Goal: Navigation & Orientation: Find specific page/section

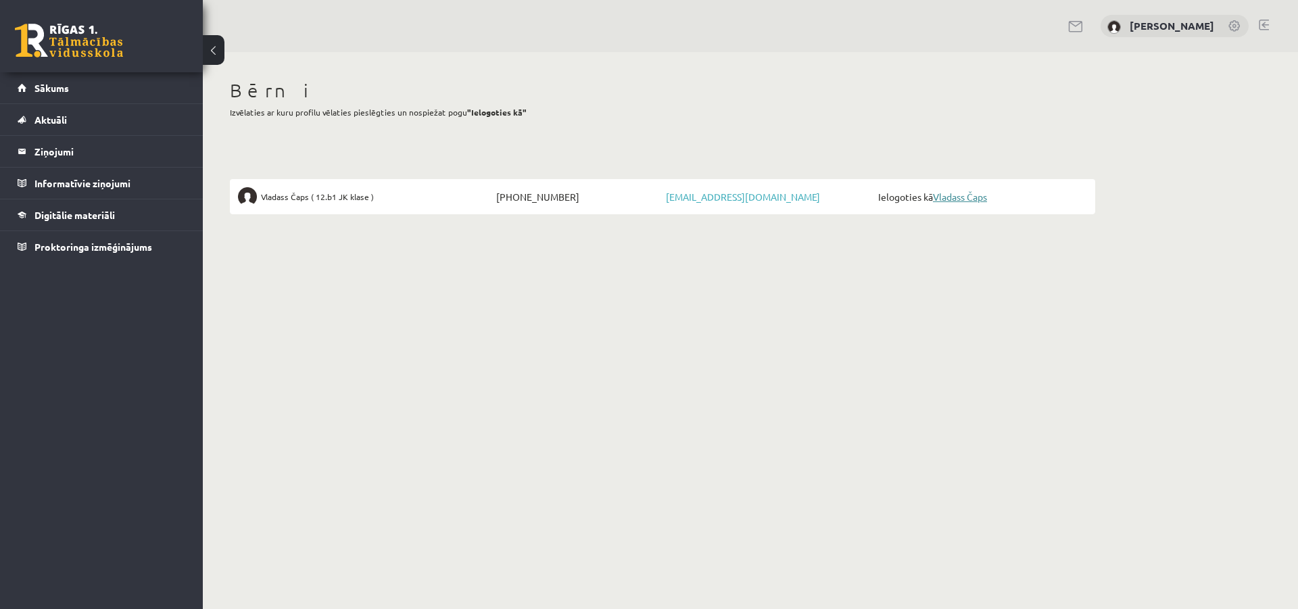
click at [955, 197] on link "Vladass Čaps" at bounding box center [960, 197] width 54 height 12
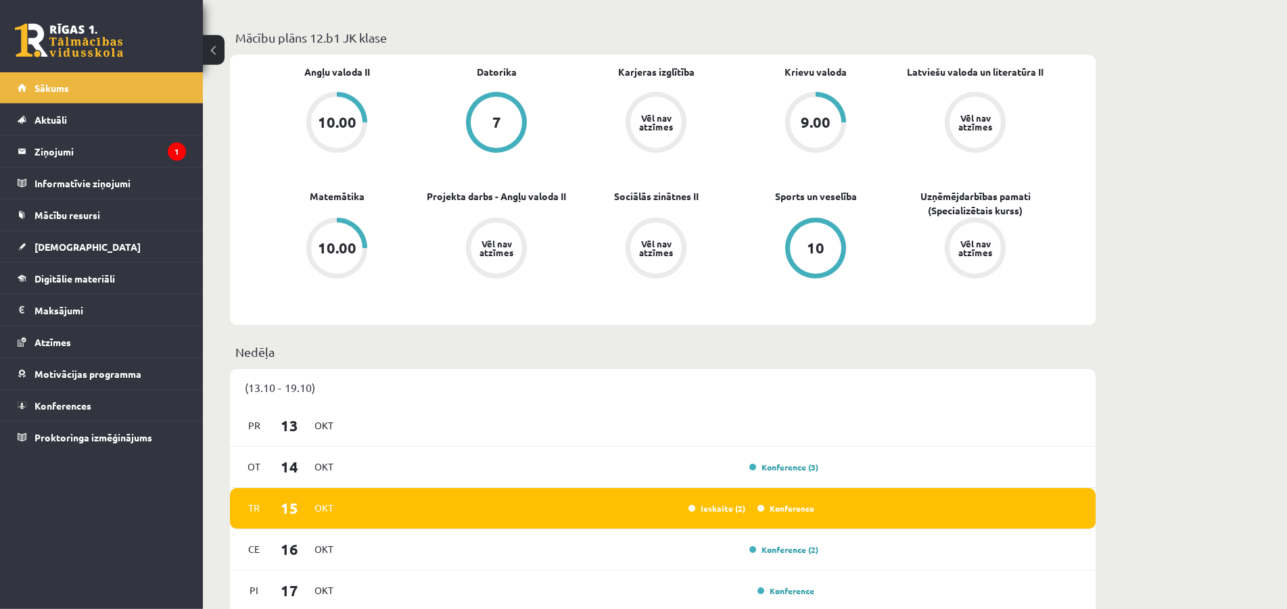
scroll to position [483, 0]
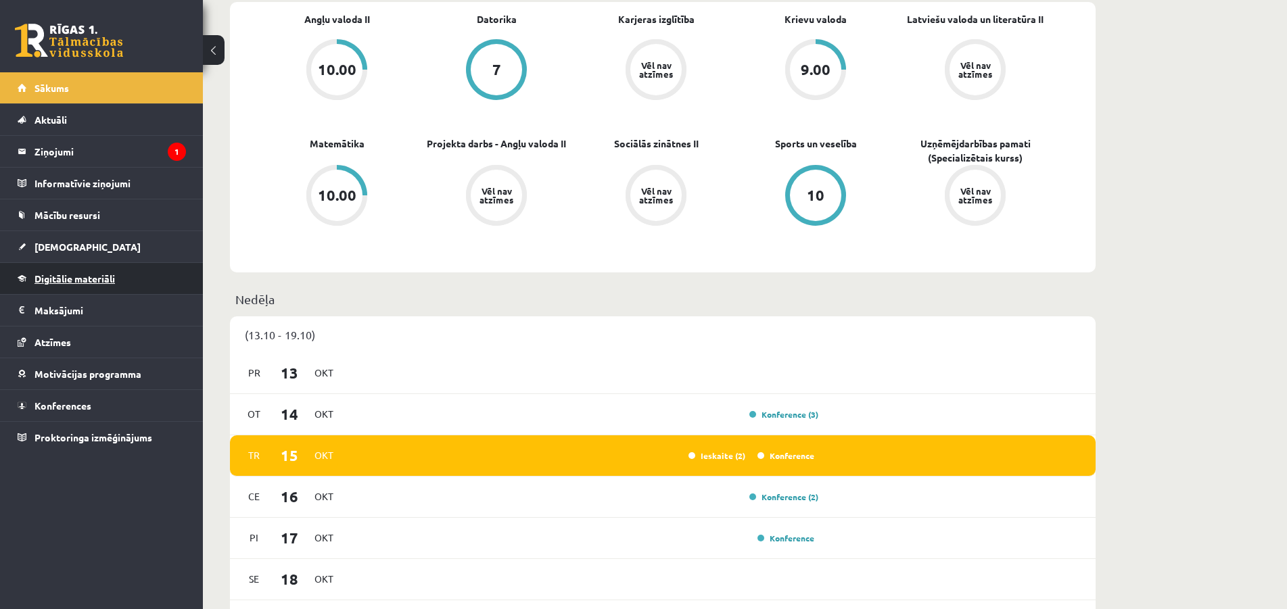
click at [106, 283] on span "Digitālie materiāli" at bounding box center [74, 278] width 80 height 12
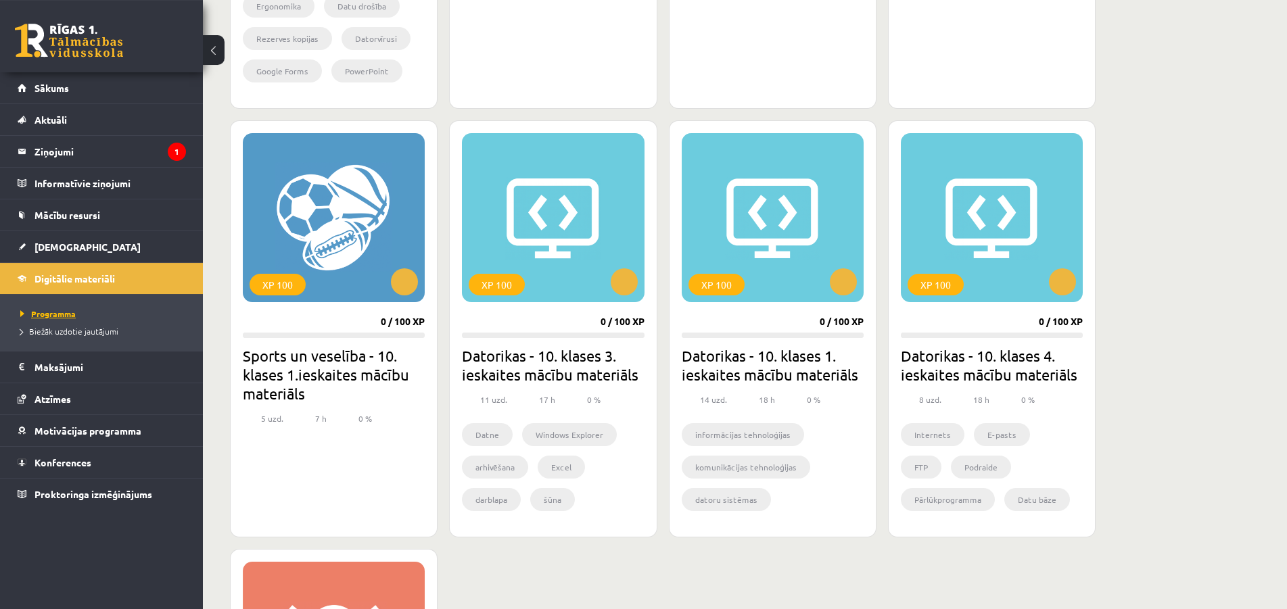
scroll to position [690, 0]
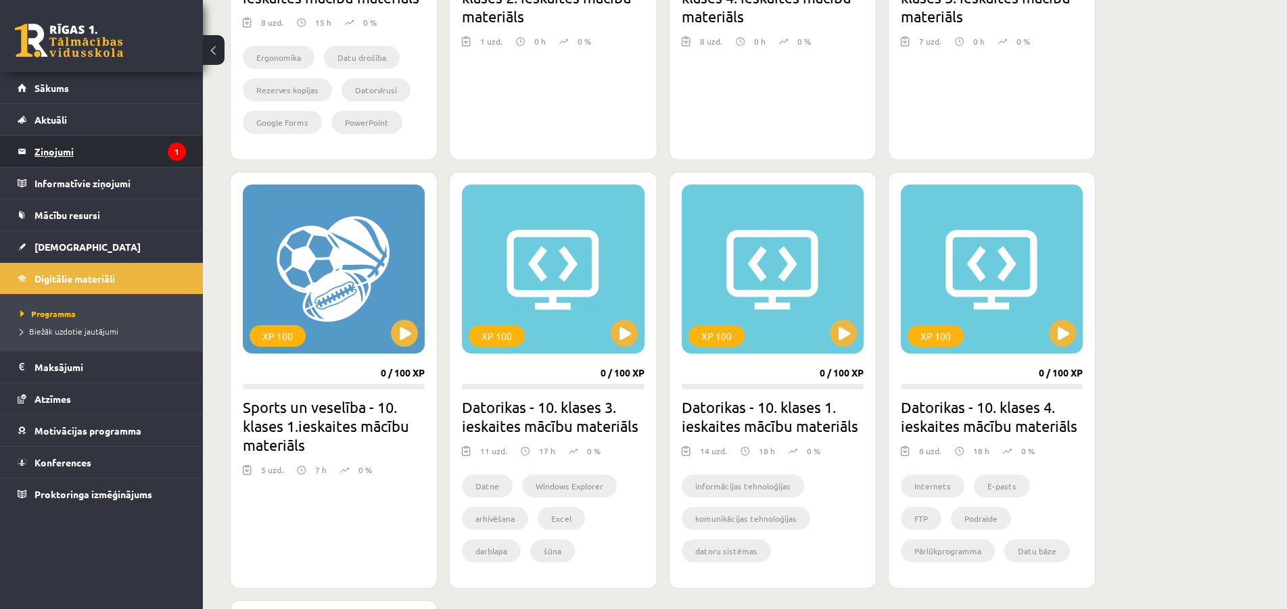
click at [68, 153] on legend "Ziņojumi 1" at bounding box center [109, 151] width 151 height 31
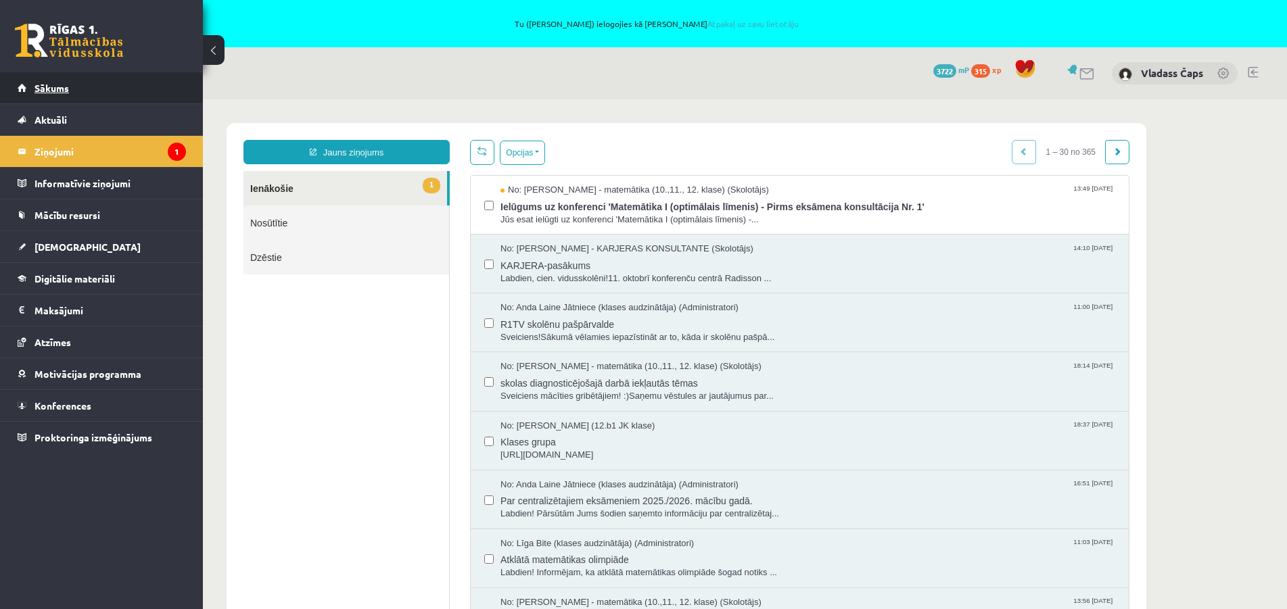
click at [34, 80] on link "Sākums" at bounding box center [102, 87] width 168 height 31
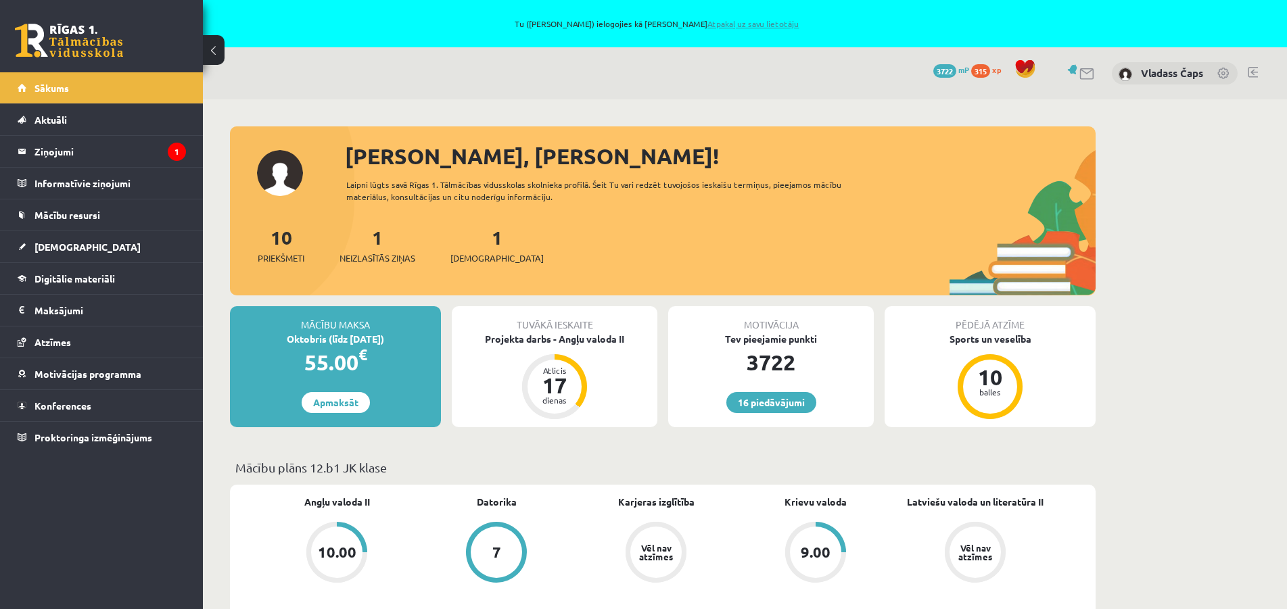
click at [734, 26] on link "Atpakaļ uz savu lietotāju" at bounding box center [752, 23] width 91 height 11
